Goal: Task Accomplishment & Management: Complete application form

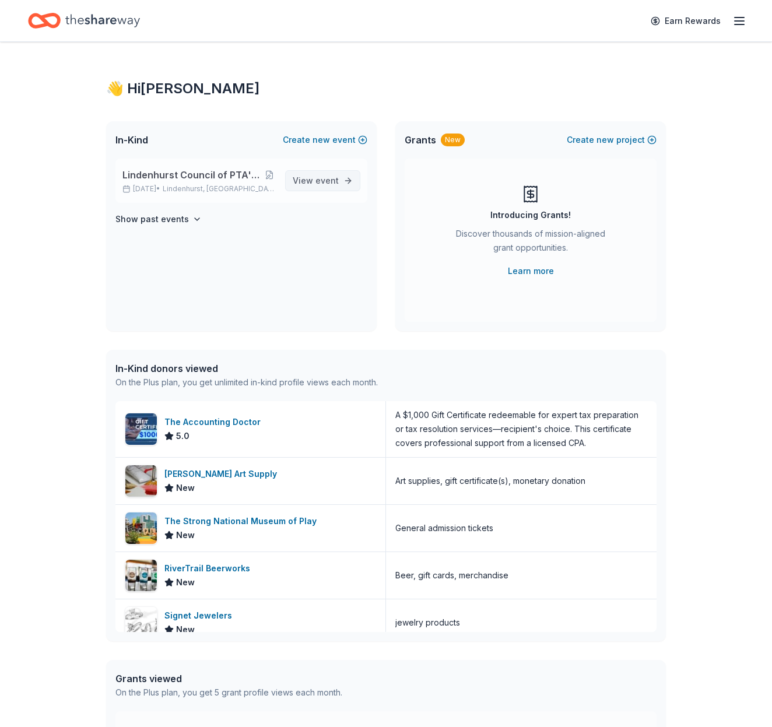
click at [297, 183] on span "View event" at bounding box center [316, 181] width 46 height 14
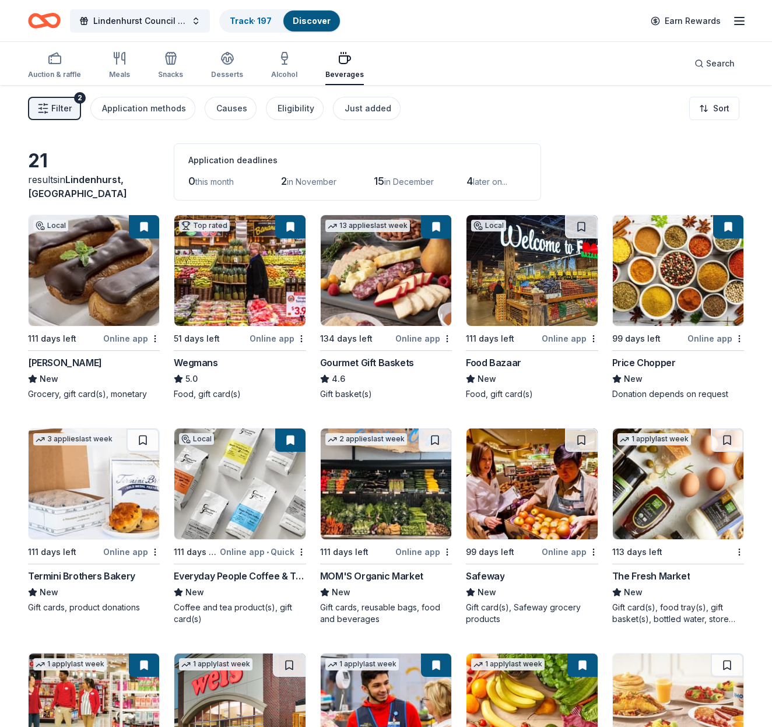
click at [101, 308] on img at bounding box center [94, 270] width 131 height 111
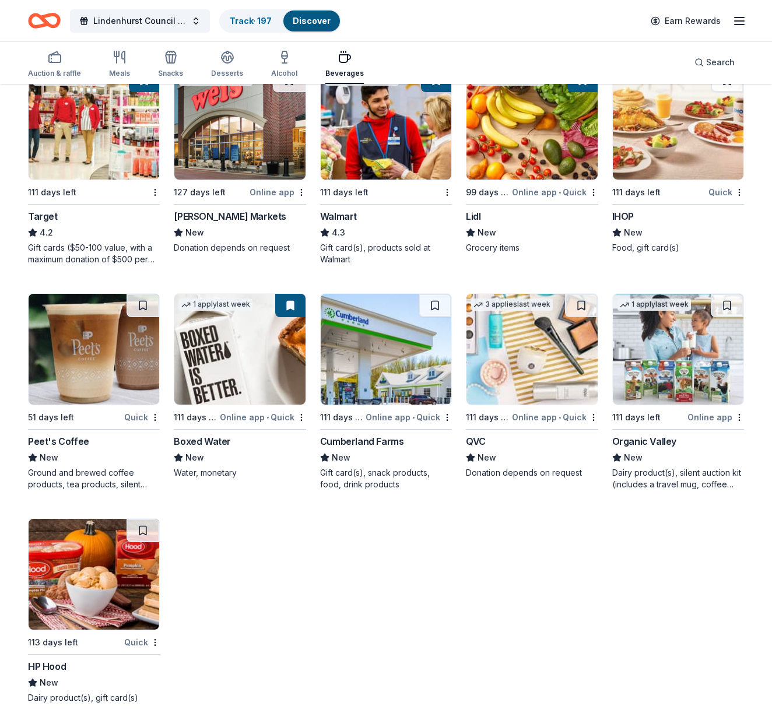
scroll to position [585, 0]
click at [54, 67] on div "Auction & raffle" at bounding box center [54, 64] width 53 height 28
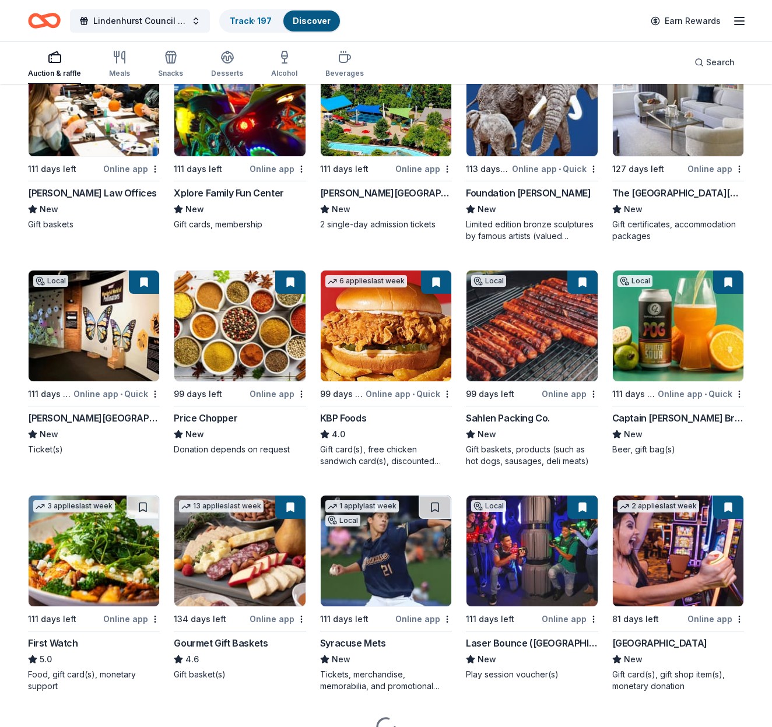
scroll to position [851, 0]
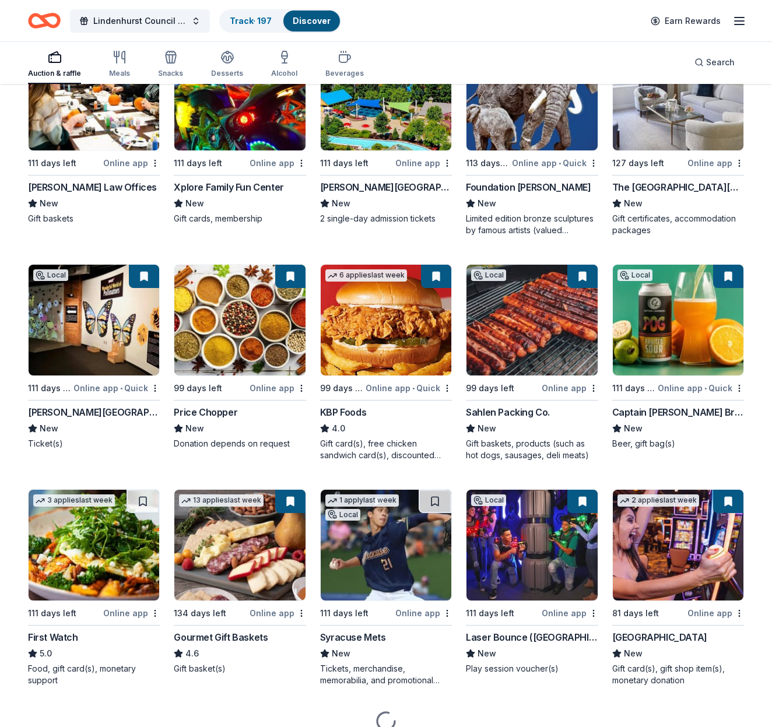
click at [105, 338] on img at bounding box center [94, 320] width 131 height 111
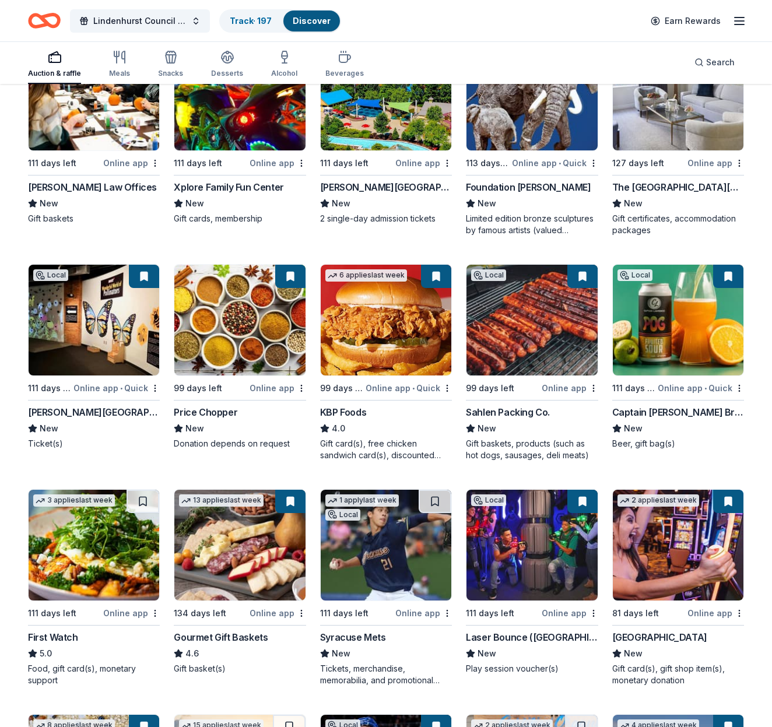
click at [112, 337] on img at bounding box center [94, 320] width 131 height 111
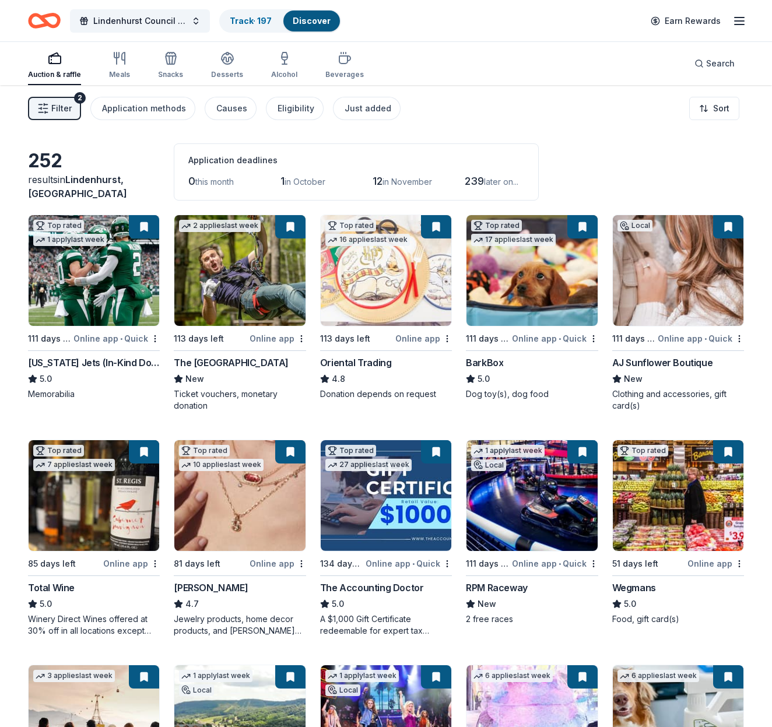
scroll to position [0, 0]
click at [733, 64] on span "Search" at bounding box center [720, 64] width 29 height 14
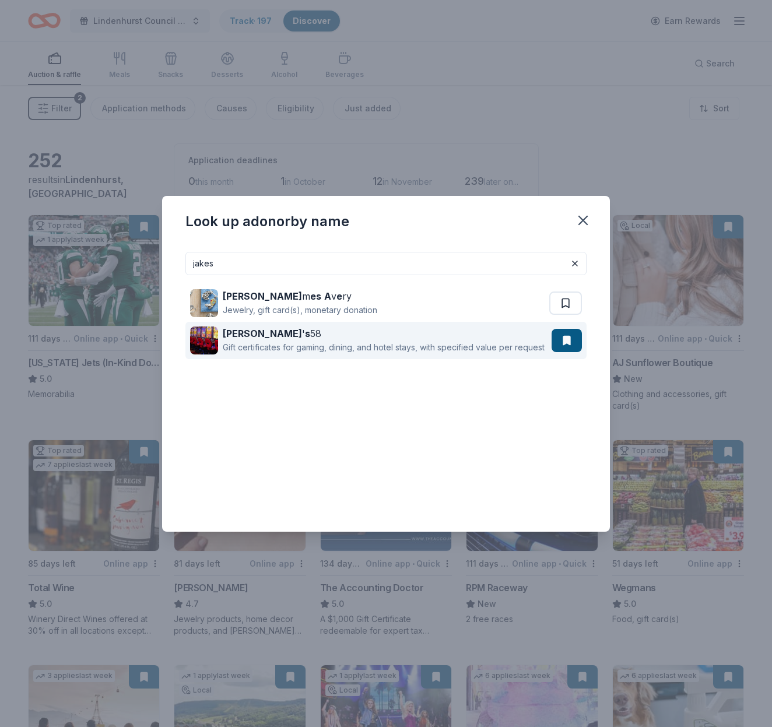
type input "jakes"
click at [302, 331] on div "Jake ' s 58" at bounding box center [384, 334] width 322 height 14
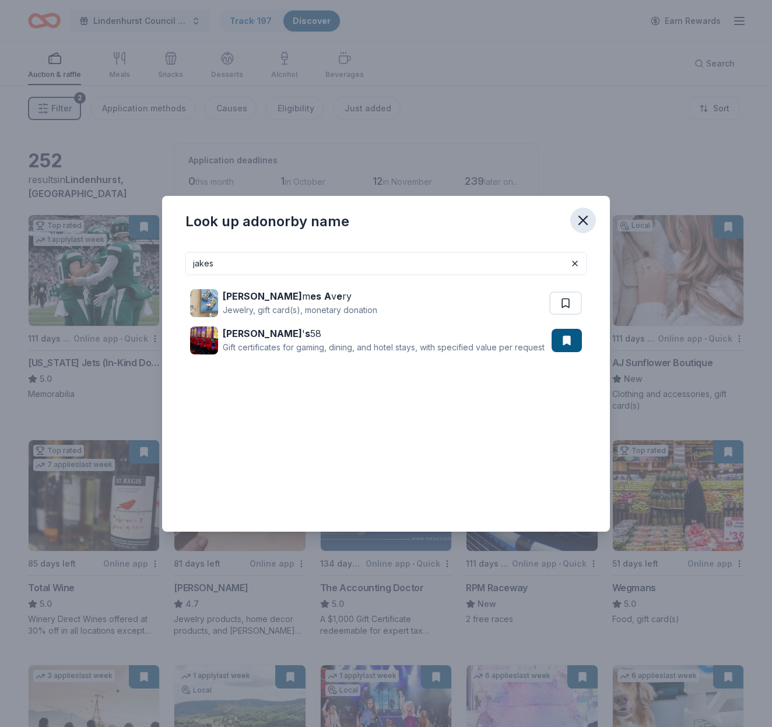
click at [583, 228] on icon "button" at bounding box center [583, 220] width 16 height 16
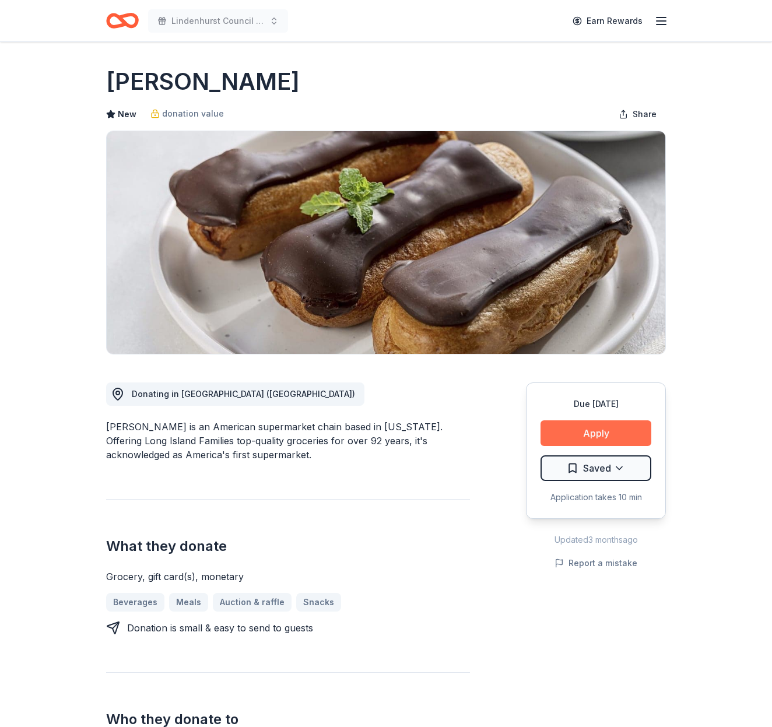
click at [592, 424] on button "Apply" at bounding box center [596, 434] width 111 height 26
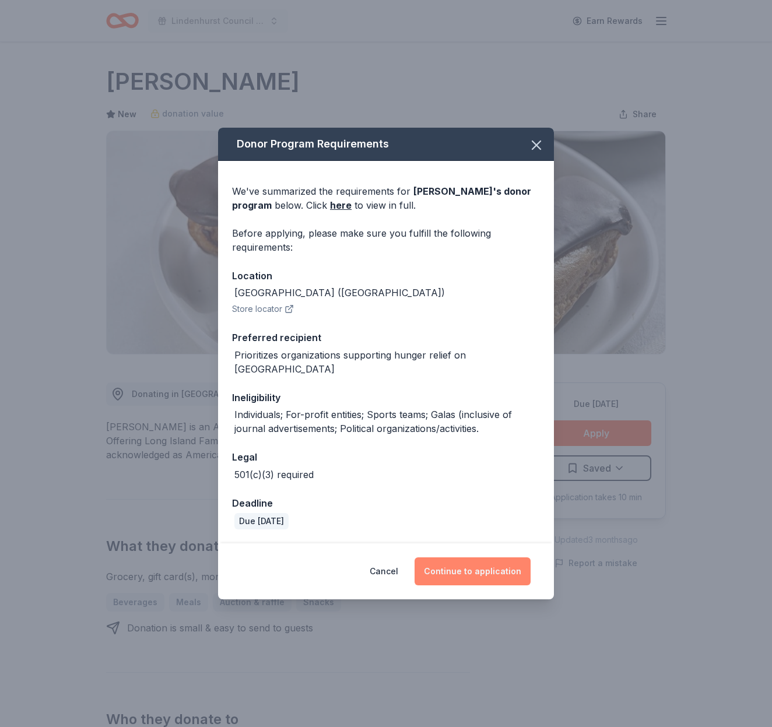
click at [493, 561] on button "Continue to application" at bounding box center [473, 572] width 116 height 28
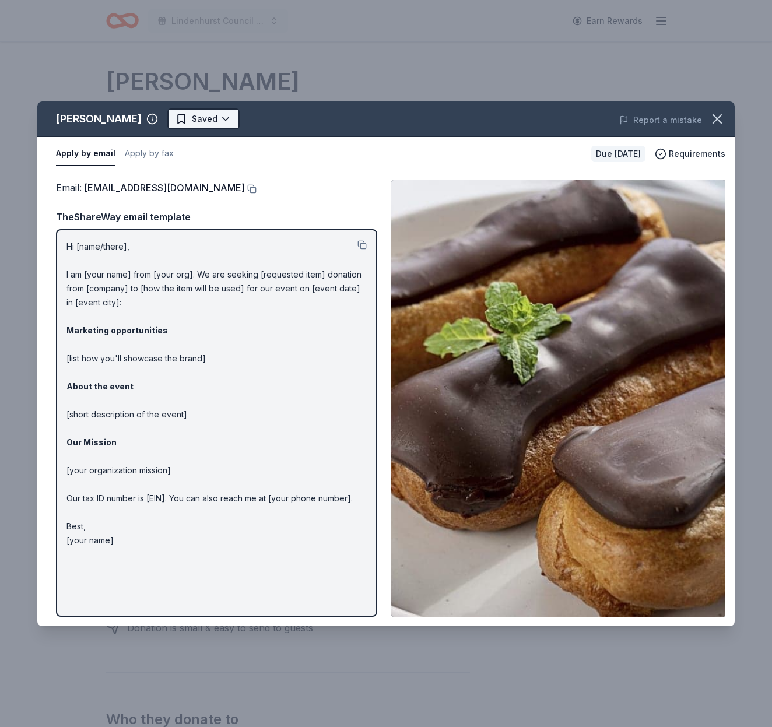
click at [201, 111] on html "Lindenhurst Council of PTA's "Bright Futures" Fundraiser Earn Rewards Due in 11…" at bounding box center [386, 363] width 772 height 727
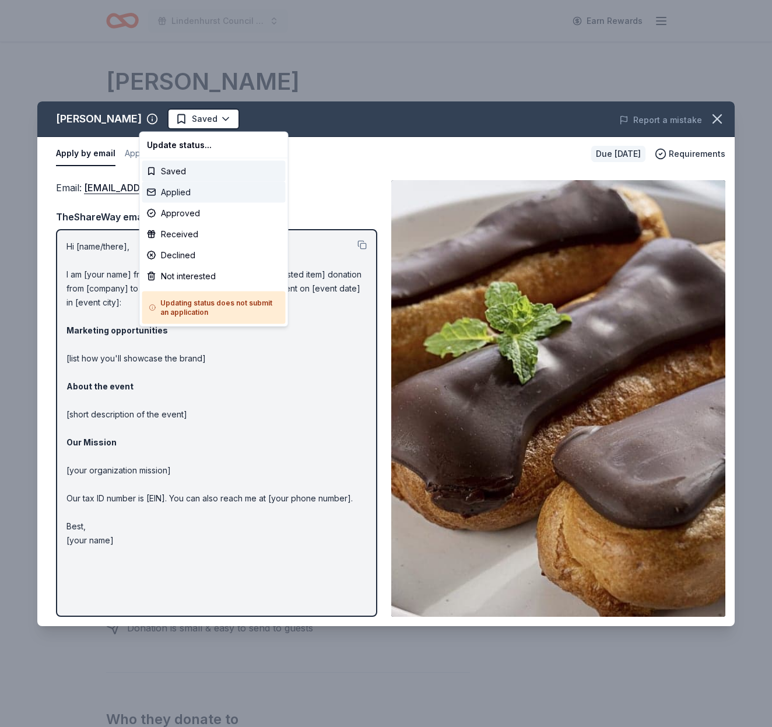
click at [169, 195] on div "Applied" at bounding box center [213, 192] width 143 height 21
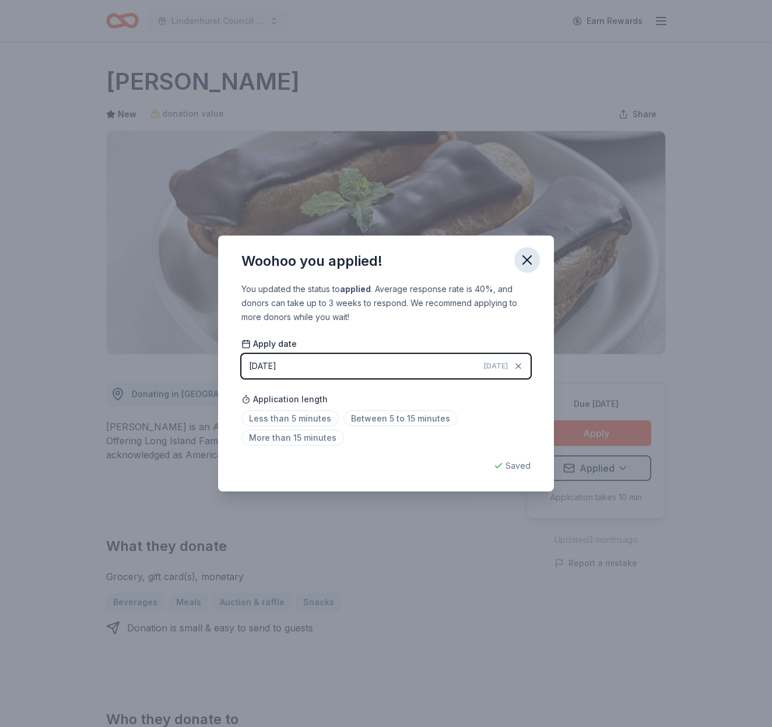
drag, startPoint x: 530, startPoint y: 259, endPoint x: 530, endPoint y: 248, distance: 10.5
click at [530, 259] on icon "button" at bounding box center [527, 260] width 16 height 16
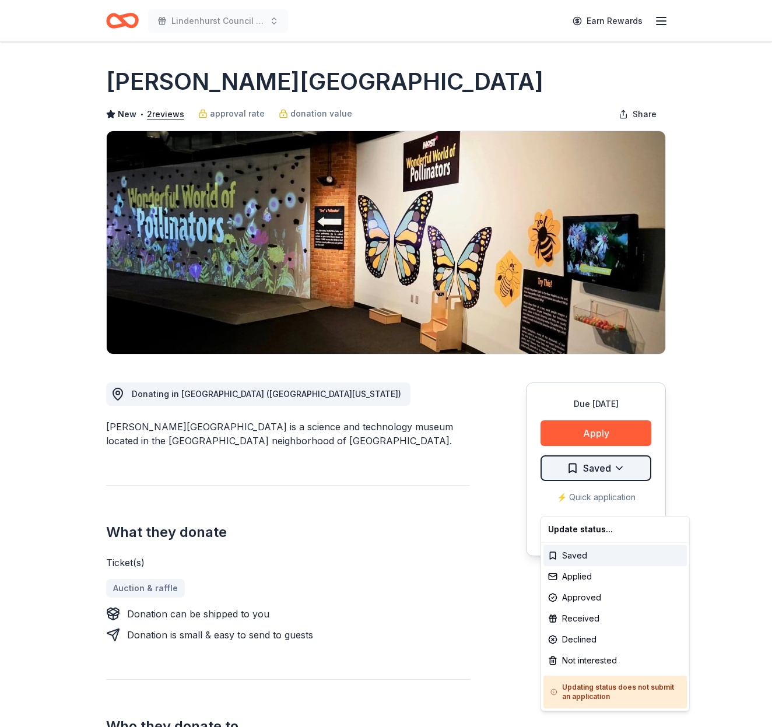
click at [612, 500] on html "Lindenhurst Council of PTA's "Bright Futures" Fundraiser Earn Rewards Due [DATE…" at bounding box center [386, 363] width 772 height 727
click at [603, 574] on div "Applied" at bounding box center [615, 576] width 143 height 21
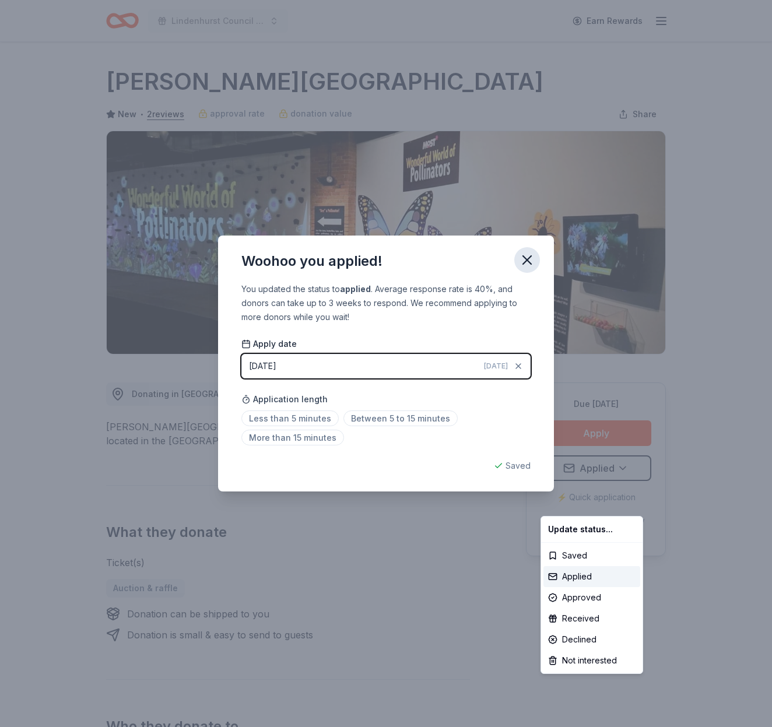
click at [524, 258] on html "Lindenhurst Council of PTA's "Bright Futures" Fundraiser Earn Rewards Due in 11…" at bounding box center [386, 363] width 772 height 727
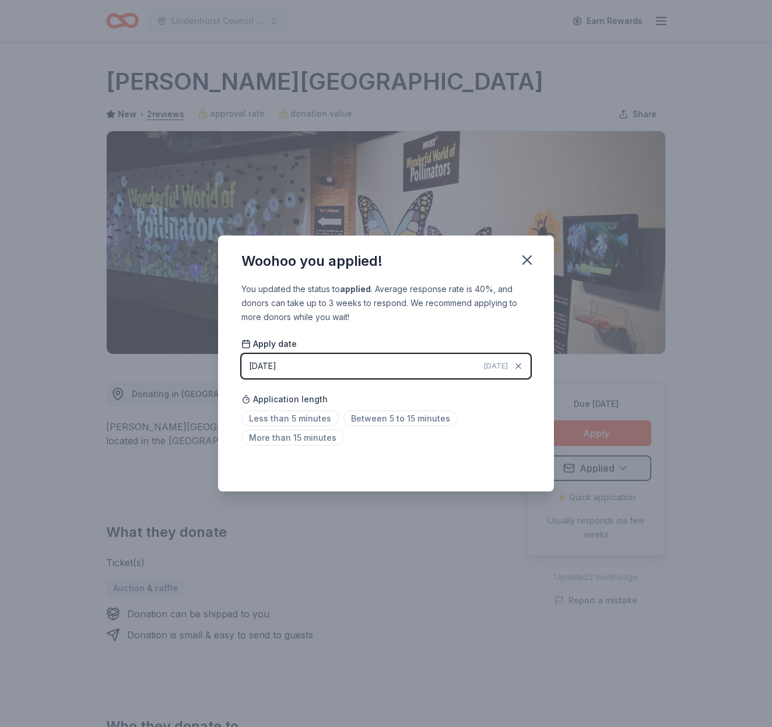
click at [597, 459] on div "Woohoo you applied! You updated the status to applied . Average response rate i…" at bounding box center [386, 363] width 772 height 727
click at [523, 253] on icon "button" at bounding box center [527, 260] width 16 height 16
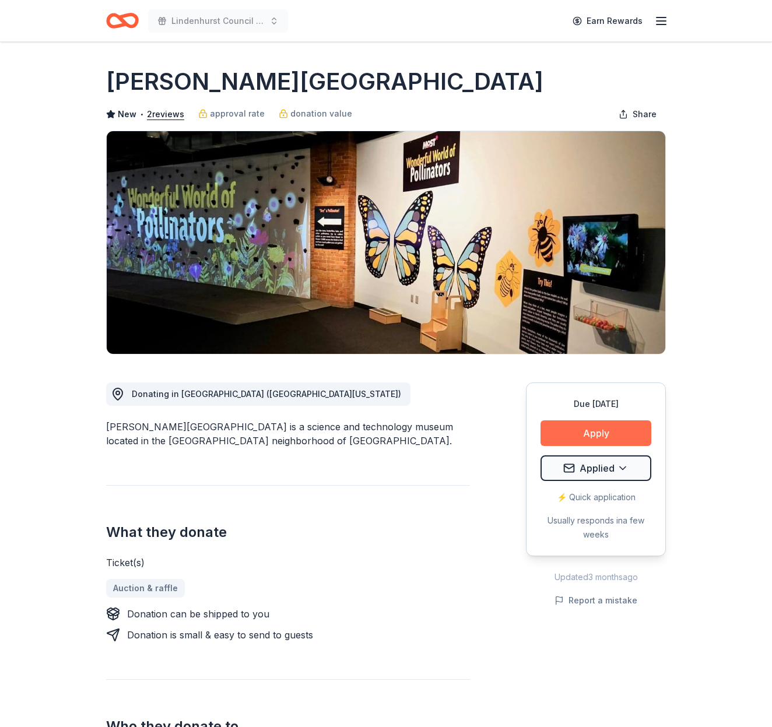
click at [607, 446] on button "Apply" at bounding box center [596, 434] width 111 height 26
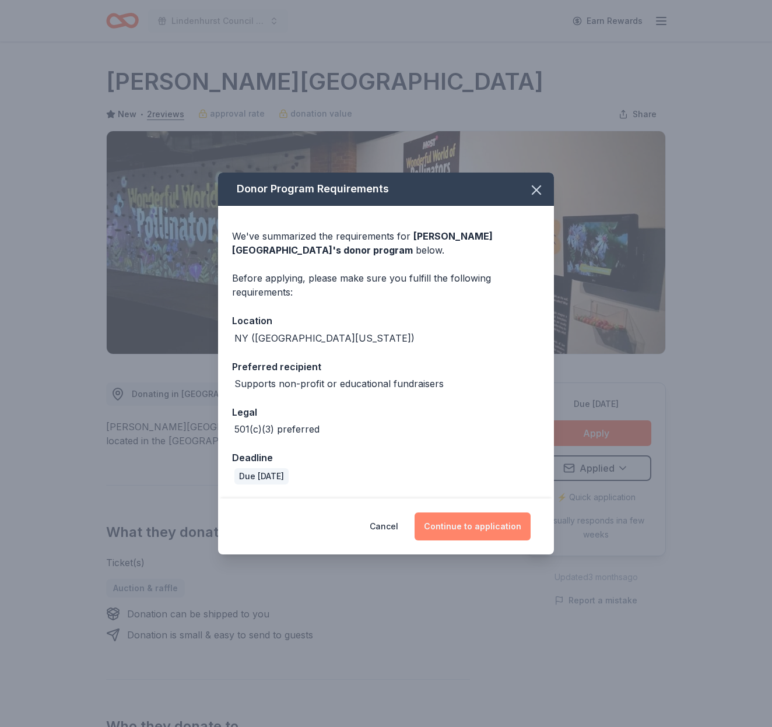
click at [495, 523] on button "Continue to application" at bounding box center [473, 527] width 116 height 28
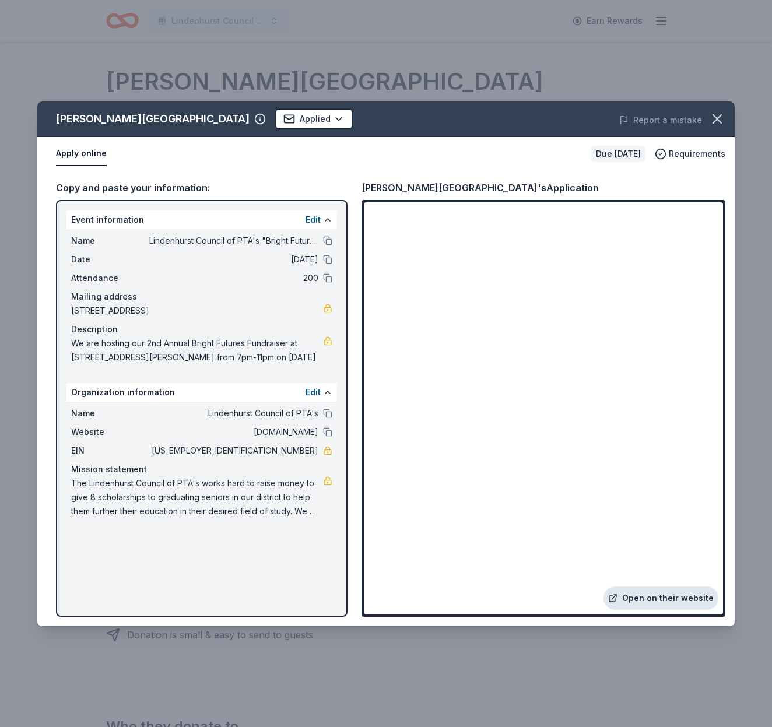
click at [665, 593] on link "Open on their website" at bounding box center [661, 598] width 115 height 23
click at [719, 120] on icon "button" at bounding box center [717, 119] width 8 height 8
